Goal: Task Accomplishment & Management: Complete application form

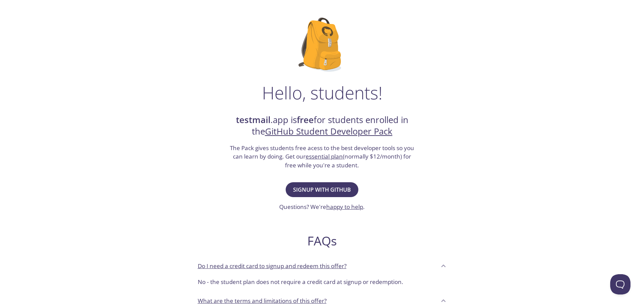
scroll to position [34, 0]
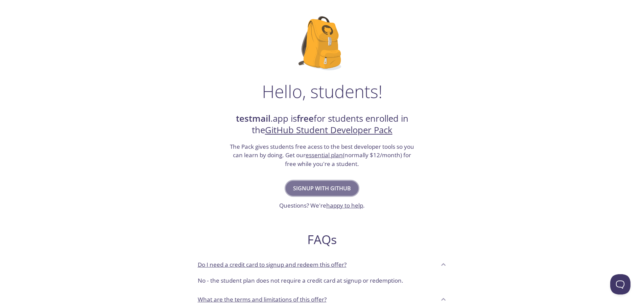
click at [348, 186] on span "Signup with GitHub" at bounding box center [322, 187] width 58 height 9
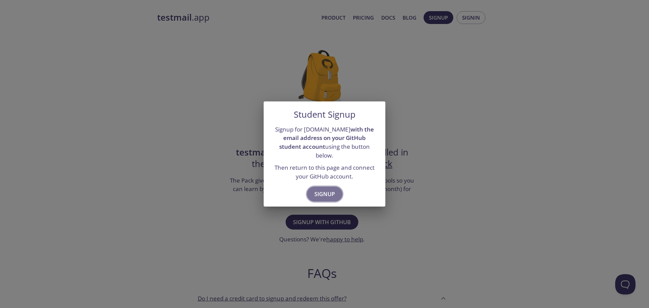
click at [332, 189] on span "Signup" at bounding box center [324, 193] width 21 height 9
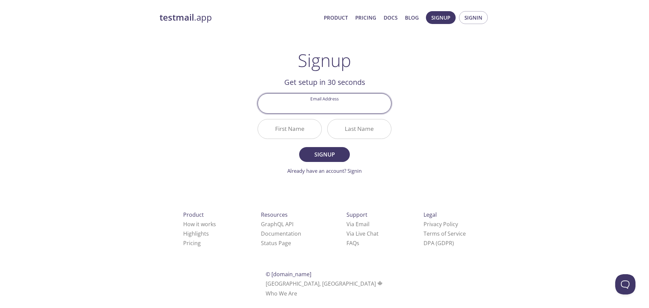
click at [327, 107] on input "Email Address" at bounding box center [324, 103] width 133 height 19
type input "[EMAIL_ADDRESS][DOMAIN_NAME]"
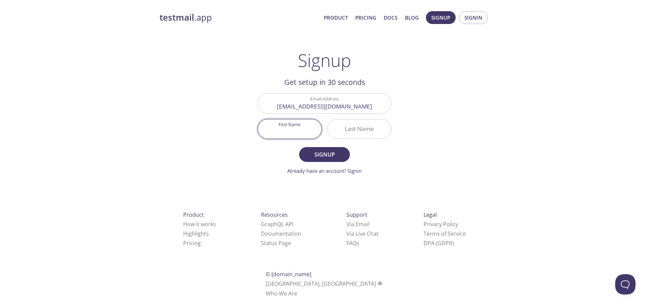
click at [293, 128] on input "First Name" at bounding box center [290, 128] width 64 height 19
type input "[PERSON_NAME]"
click at [356, 134] on input "Last Name" at bounding box center [359, 128] width 64 height 19
type input "[PERSON_NAME]"
click at [324, 159] on span "Signup" at bounding box center [324, 154] width 36 height 9
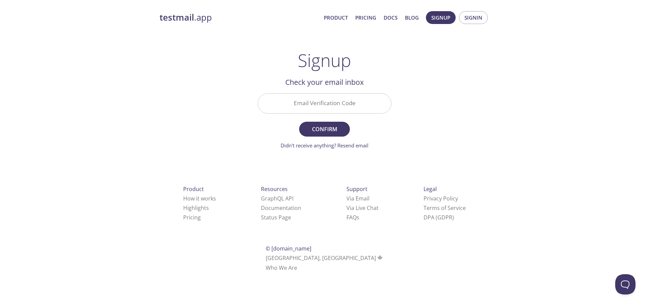
click at [295, 107] on input "Email Verification Code" at bounding box center [324, 103] width 133 height 19
paste input "CPNRSKK"
type input "CPNRSKK"
click at [325, 125] on span "Confirm" at bounding box center [324, 128] width 36 height 9
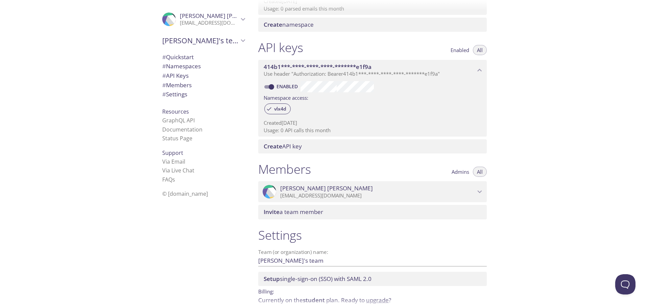
scroll to position [139, 0]
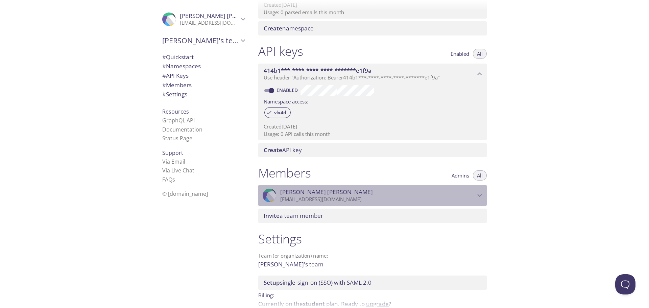
click at [477, 194] on icon "Aarushi Shah" at bounding box center [479, 195] width 9 height 9
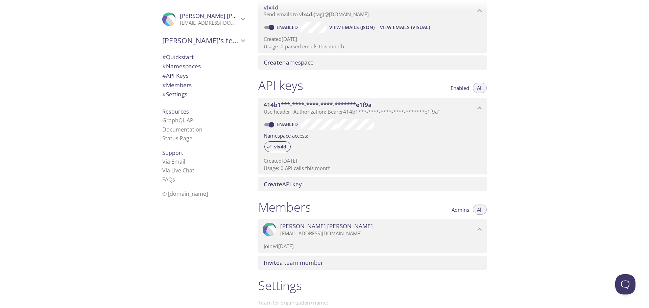
scroll to position [0, 0]
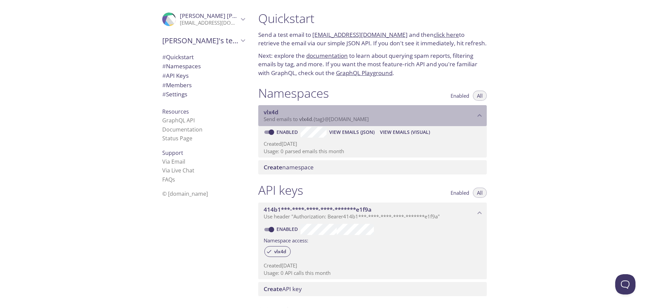
click at [298, 119] on span "Send emails to vlx4d . {tag} @[DOMAIN_NAME]" at bounding box center [316, 119] width 105 height 7
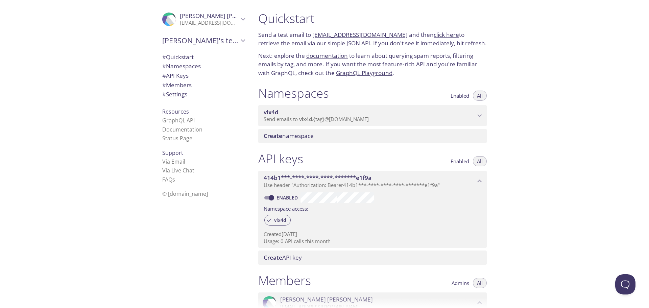
click at [298, 117] on span "Send emails to vlx4d . {tag} @[DOMAIN_NAME]" at bounding box center [316, 119] width 105 height 7
